Goal: Task Accomplishment & Management: Use online tool/utility

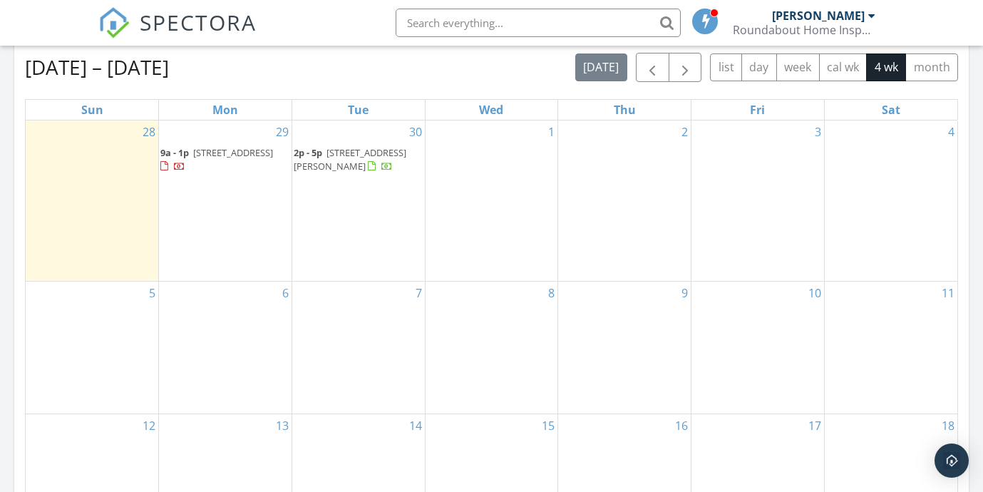
scroll to position [631, 0]
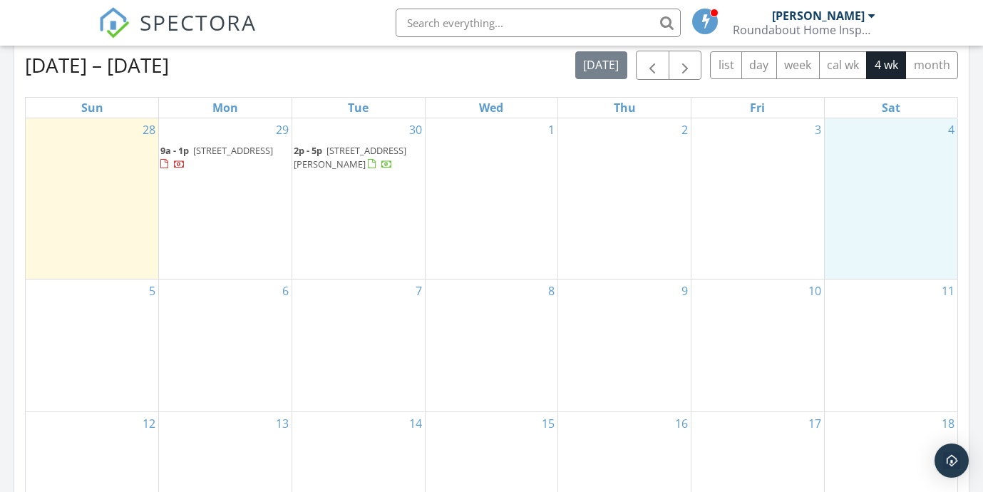
click at [916, 183] on div "4" at bounding box center [891, 198] width 133 height 160
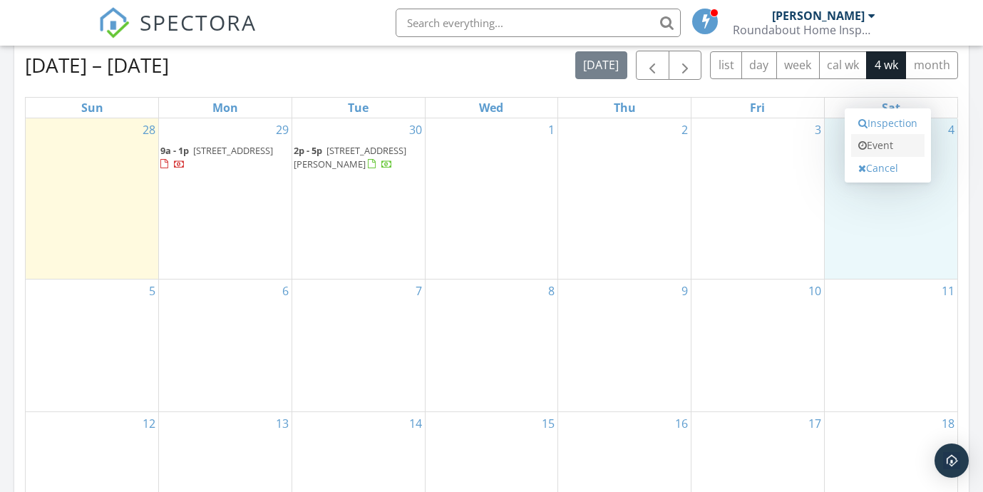
click at [906, 151] on link "Event" at bounding box center [887, 145] width 73 height 23
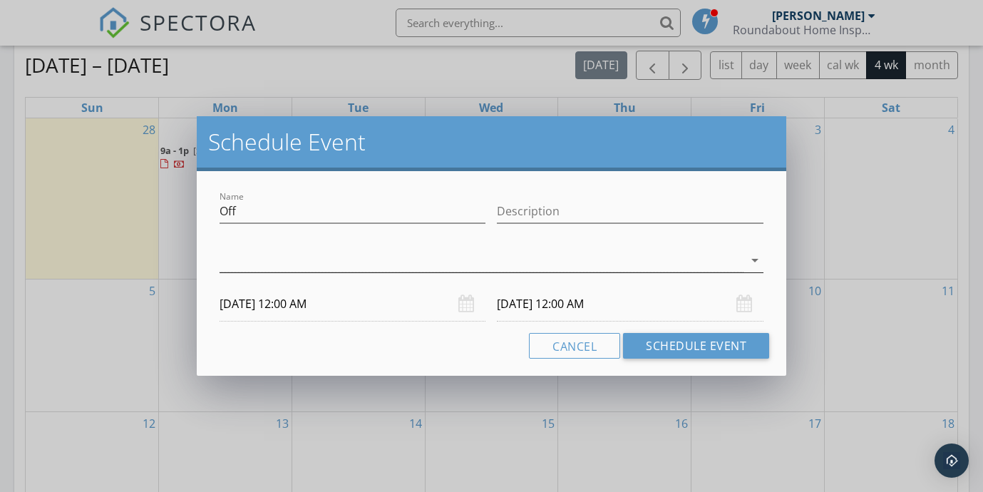
click at [491, 257] on div at bounding box center [482, 261] width 524 height 24
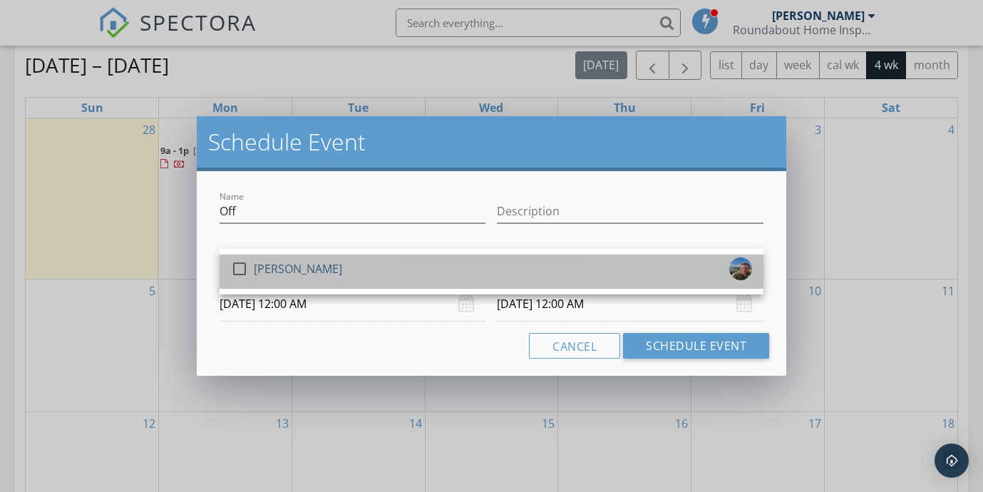
click at [303, 267] on div "[PERSON_NAME]" at bounding box center [298, 268] width 88 height 23
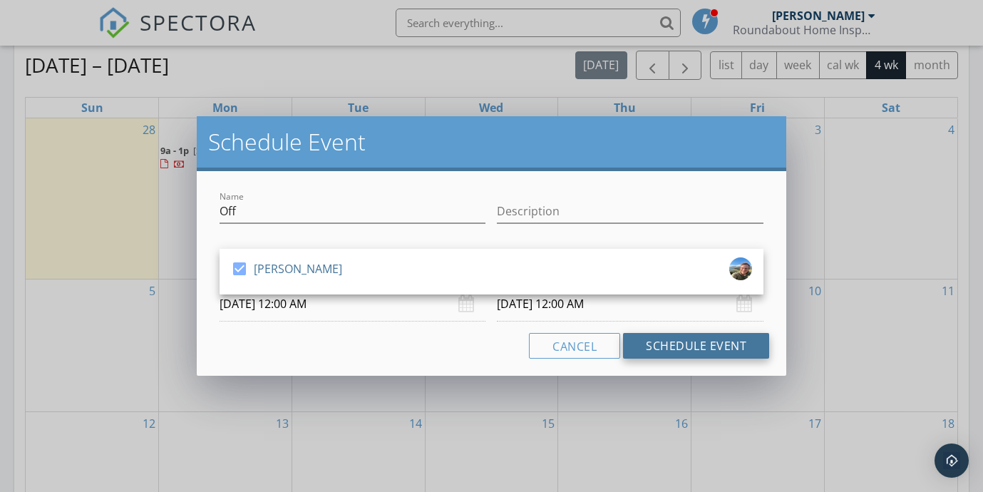
click at [662, 344] on button "Schedule Event" at bounding box center [696, 346] width 146 height 26
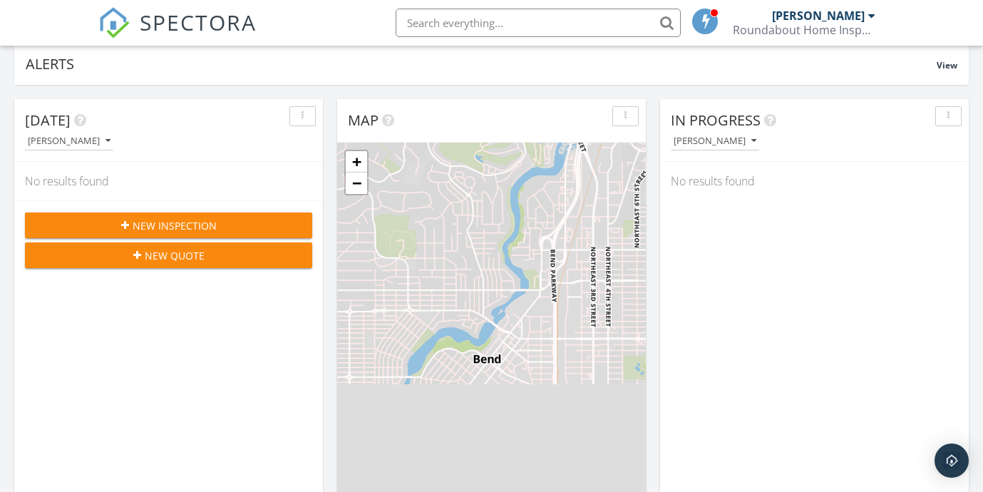
scroll to position [0, 0]
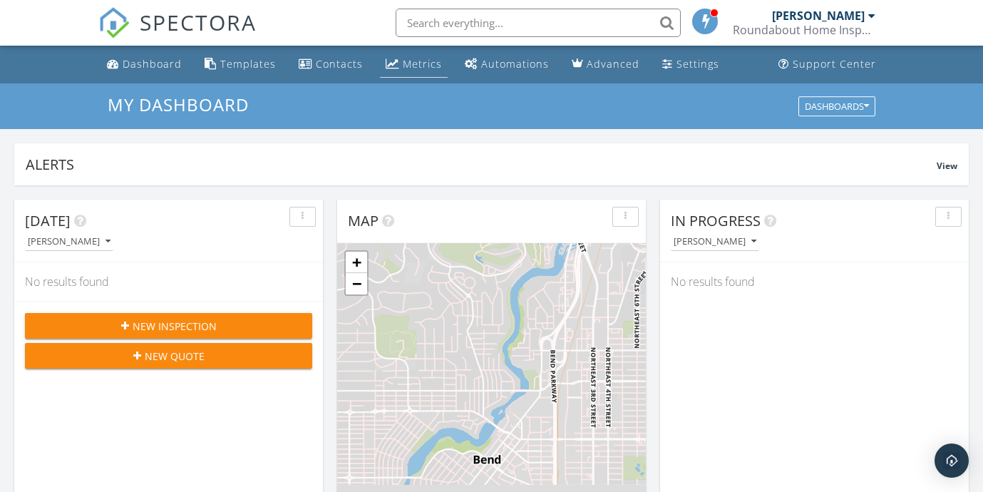
click at [406, 61] on div "Metrics" at bounding box center [422, 64] width 39 height 14
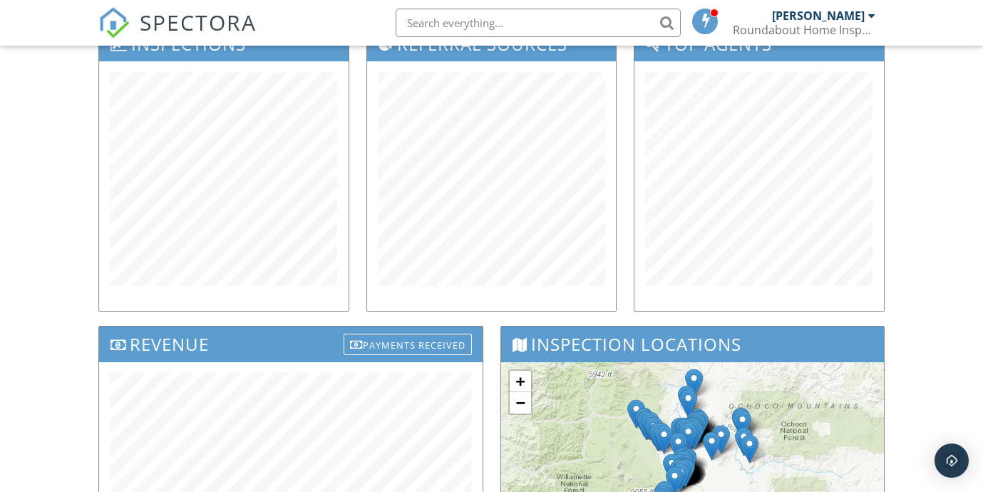
scroll to position [212, 0]
